Goal: Task Accomplishment & Management: Manage account settings

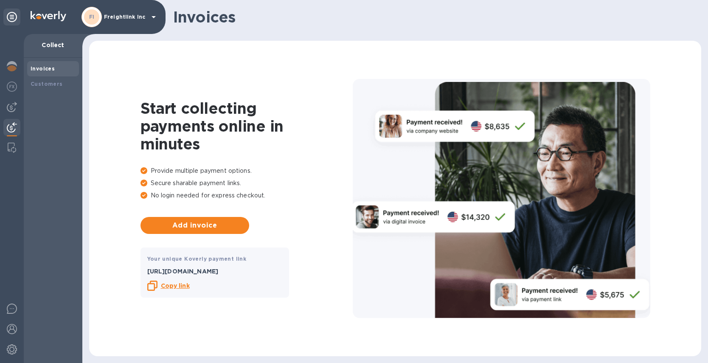
click at [151, 17] on icon at bounding box center [154, 17] width 10 height 10
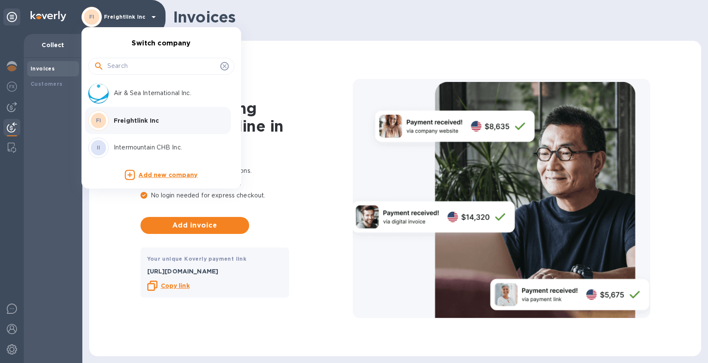
click at [144, 95] on p "Air & Sea International Inc." at bounding box center [167, 93] width 107 height 9
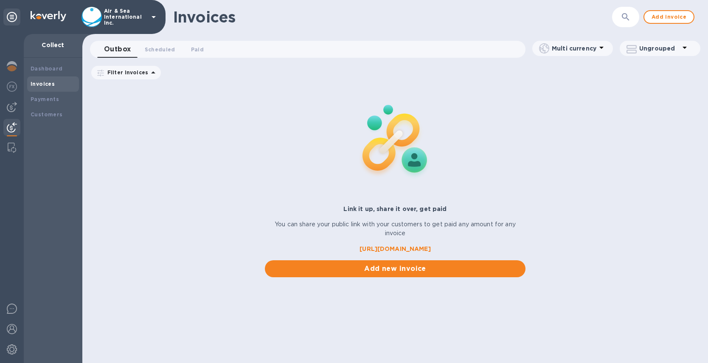
click at [154, 17] on icon at bounding box center [153, 17] width 4 height 2
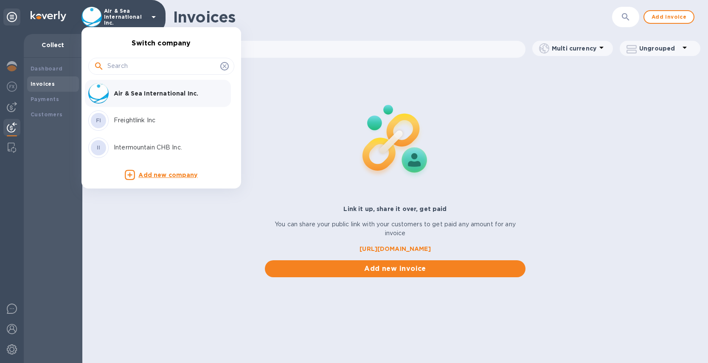
click at [14, 260] on div at bounding box center [354, 181] width 708 height 363
